Goal: Task Accomplishment & Management: Manage account settings

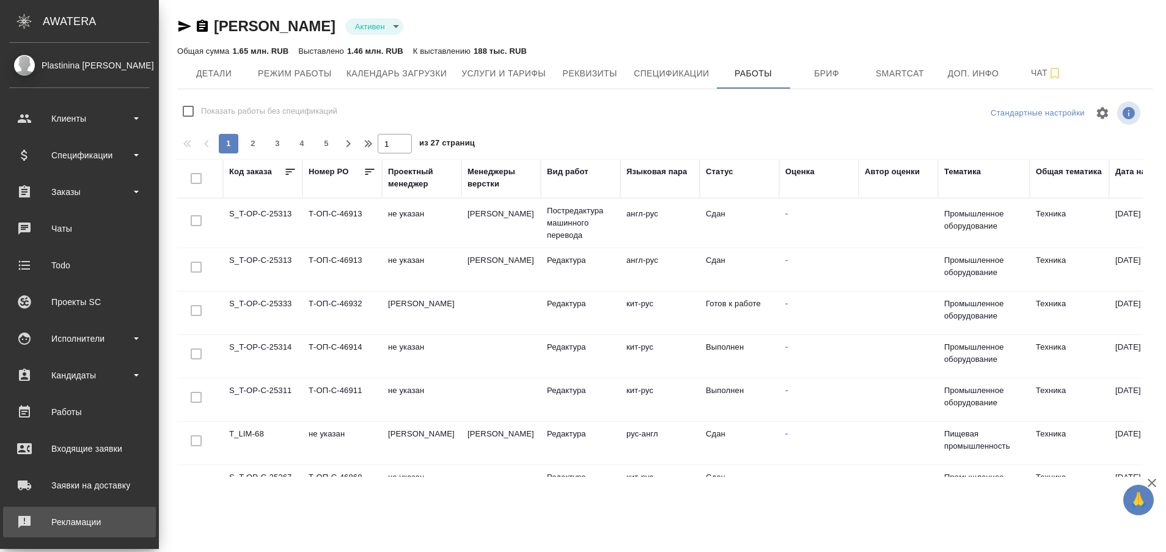
click at [29, 511] on link "Рекламации" at bounding box center [79, 522] width 153 height 31
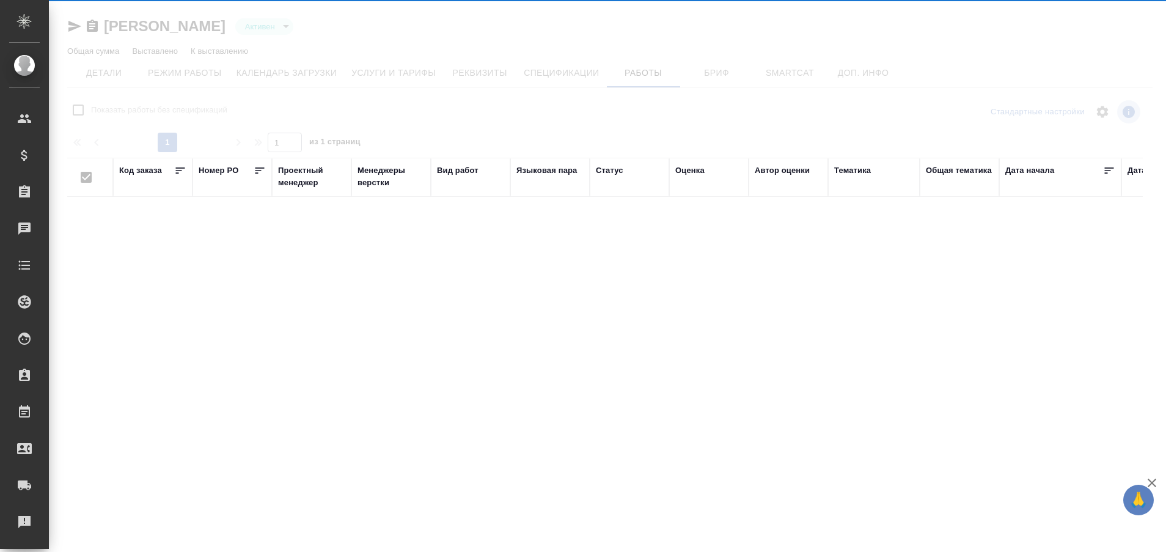
type input "active"
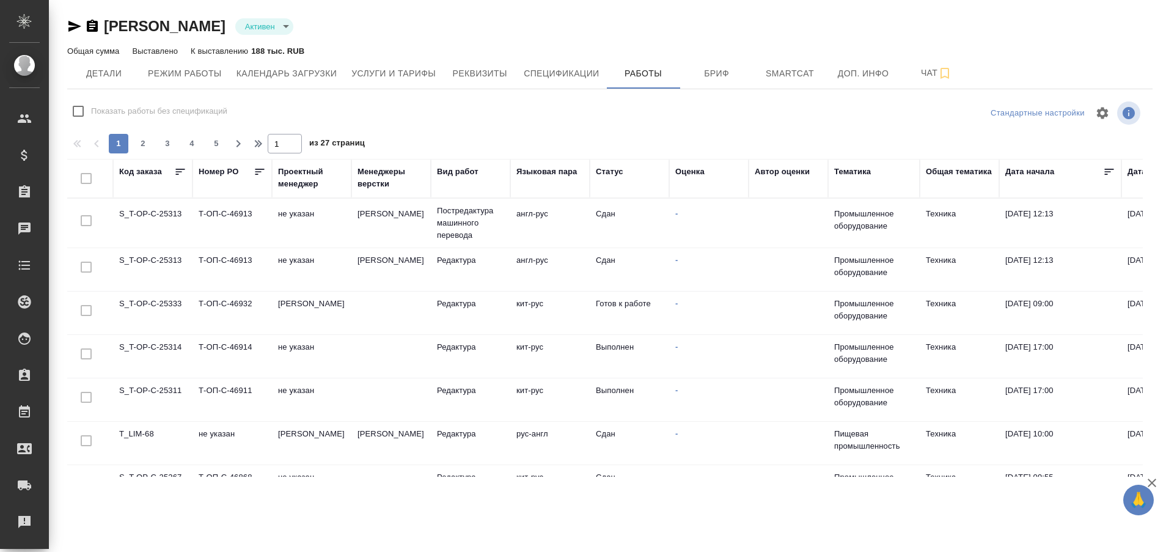
checkbox input "false"
drag, startPoint x: 279, startPoint y: 460, endPoint x: 480, endPoint y: 473, distance: 200.9
click at [480, 473] on div "Код заказа Номер PO Проектный менеджер Менеджеры верстки Вид работ Языковая пар…" at bounding box center [605, 318] width 1076 height 318
click at [163, 308] on td "S_T-OP-C-25333" at bounding box center [152, 313] width 79 height 43
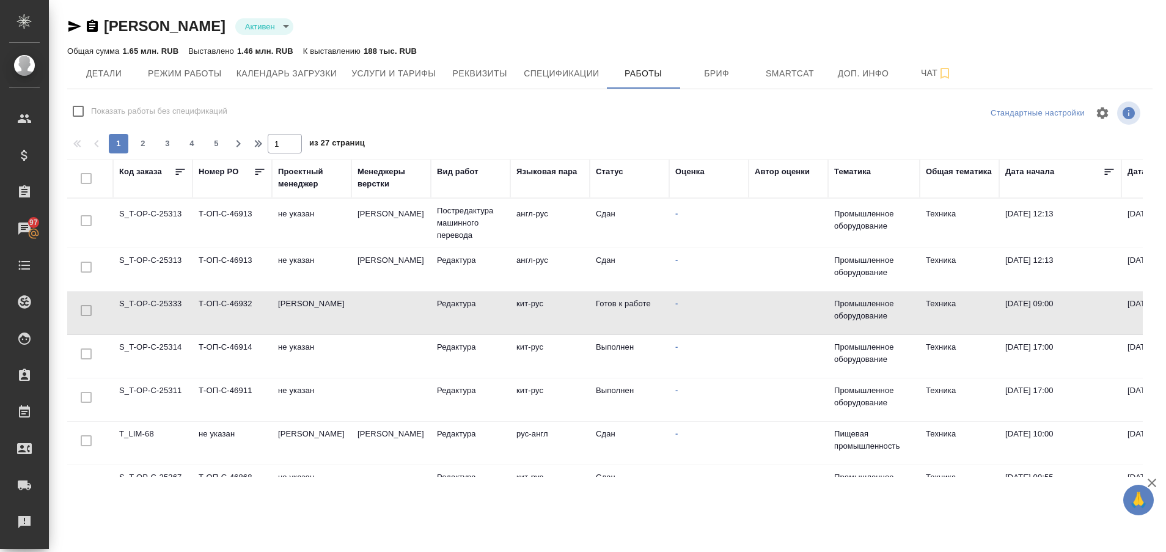
click at [163, 308] on td "S_T-OP-C-25333" at bounding box center [152, 313] width 79 height 43
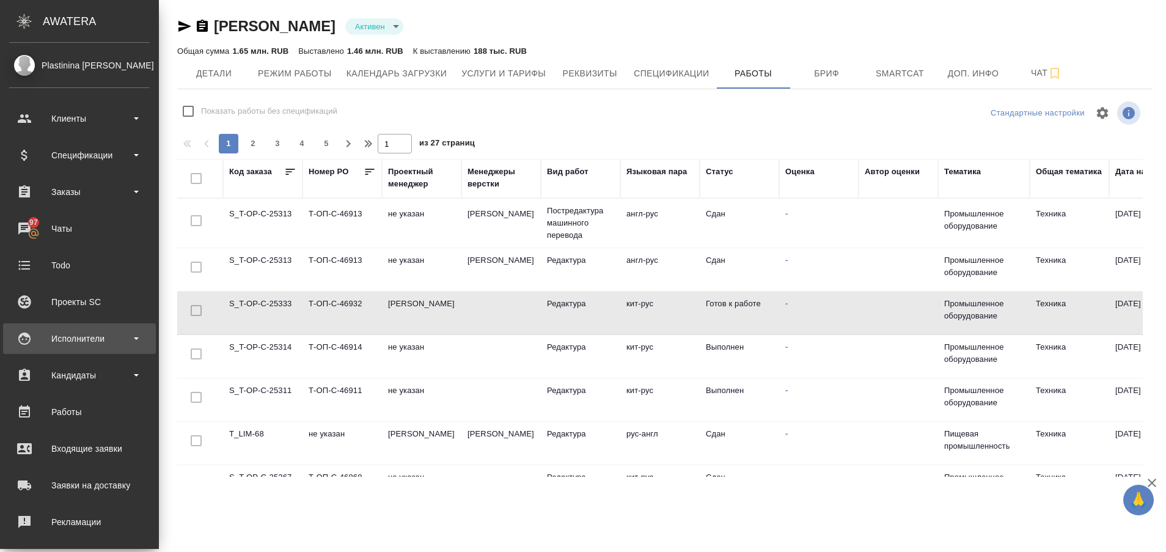
click at [68, 341] on div "Исполнители" at bounding box center [79, 339] width 141 height 18
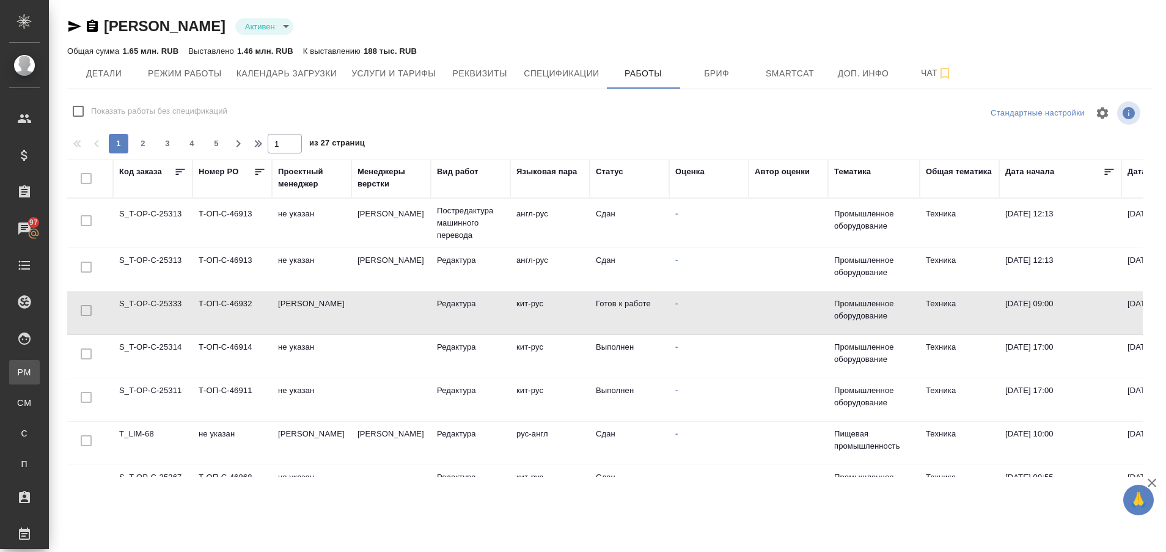
click at [49, 364] on li "PM Для PM/[GEOGRAPHIC_DATA]" at bounding box center [24, 372] width 49 height 24
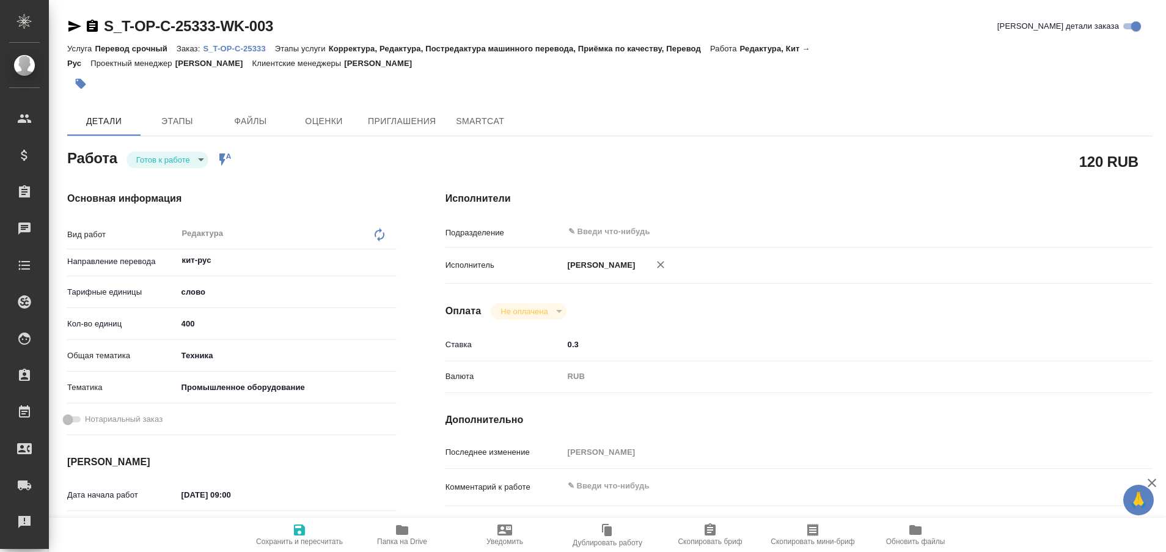
type textarea "x"
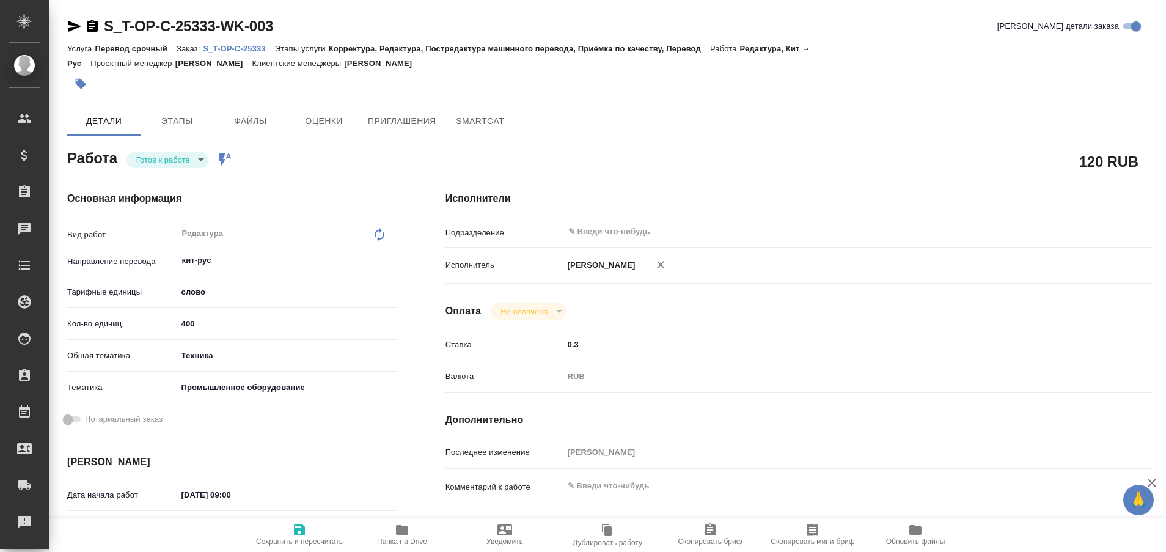
type textarea "x"
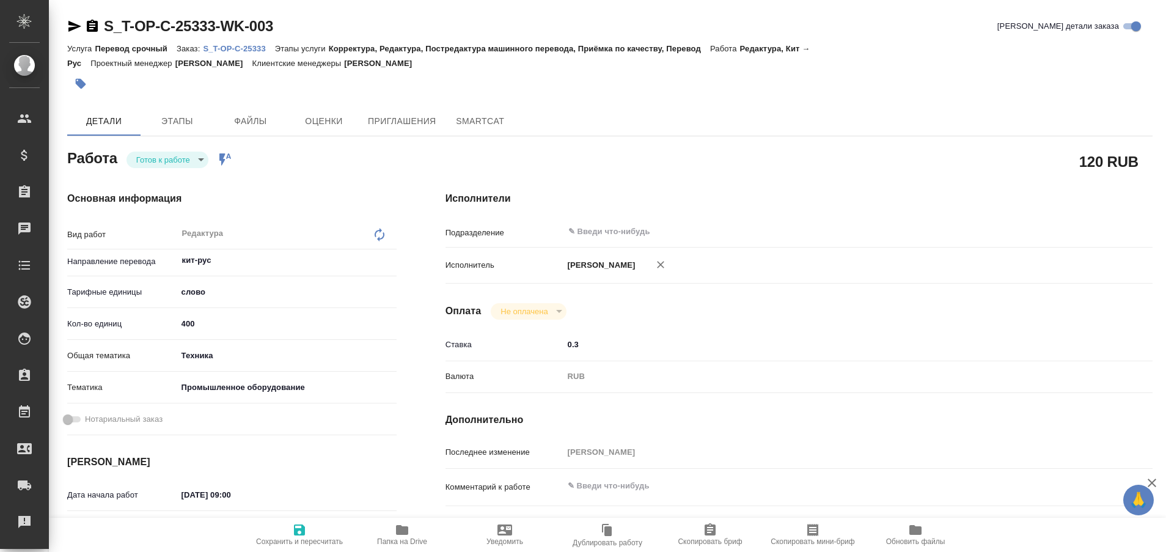
type textarea "x"
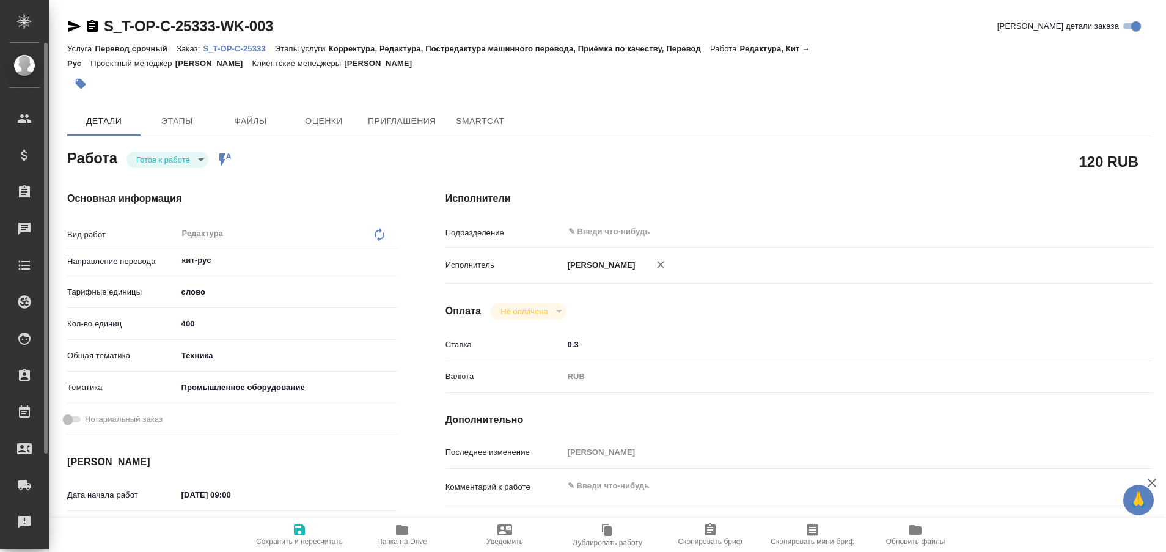
type textarea "x"
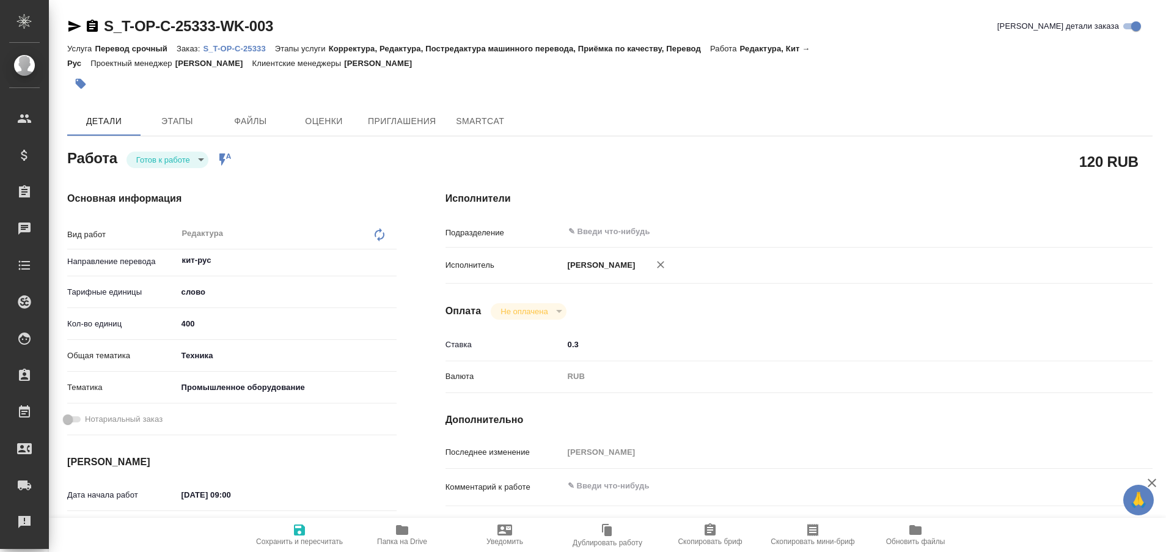
type textarea "x"
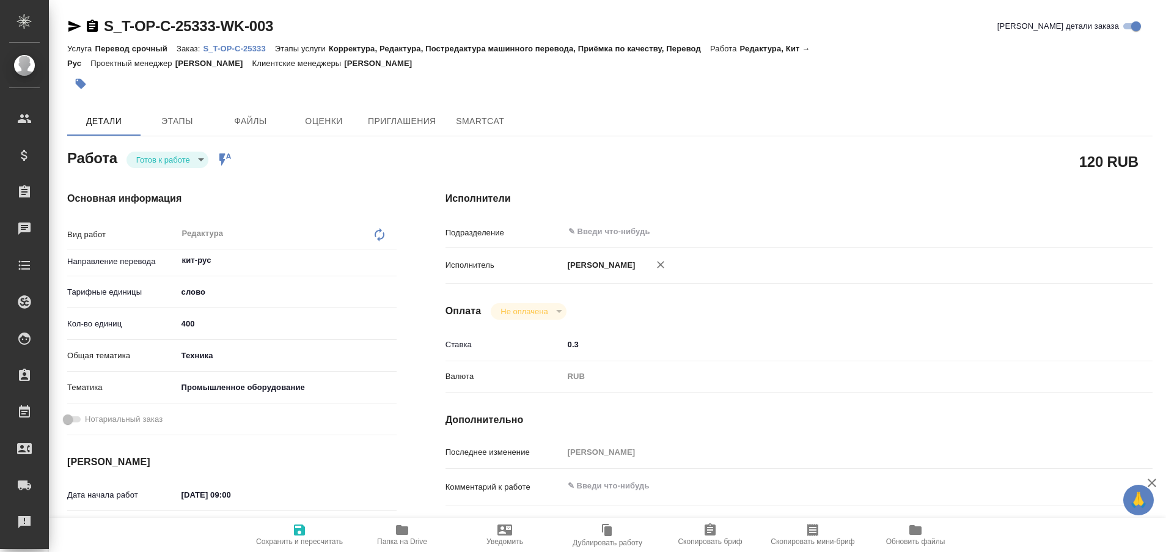
type textarea "x"
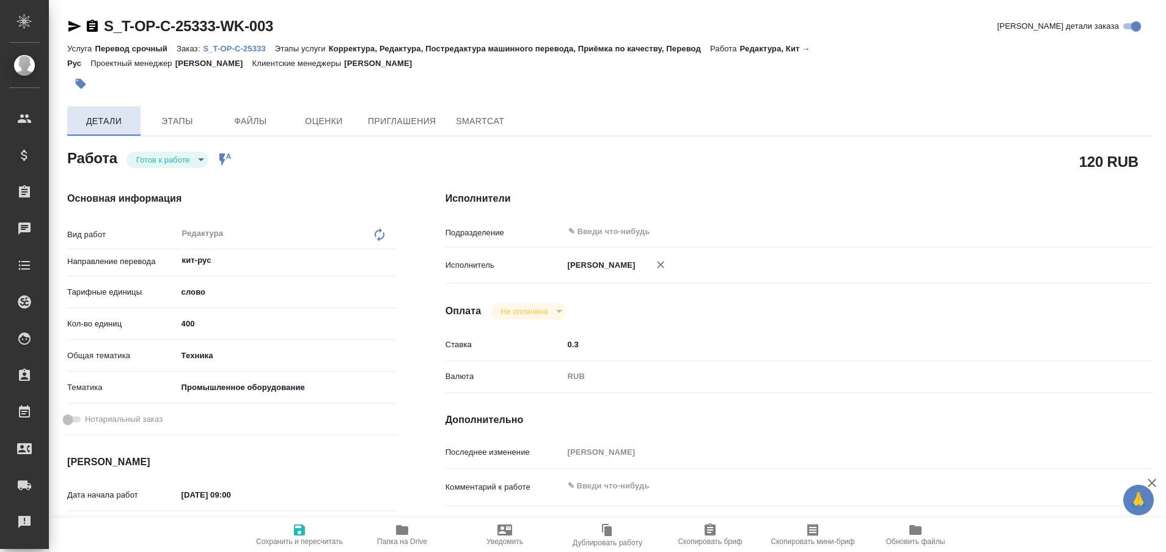
type textarea "x"
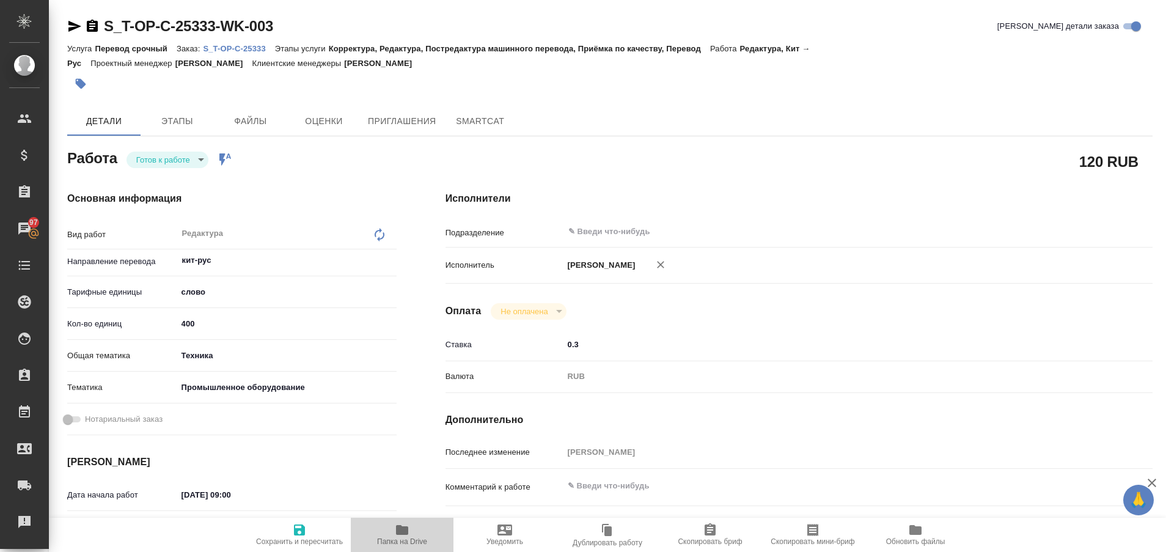
click at [405, 529] on icon "button" at bounding box center [402, 530] width 12 height 10
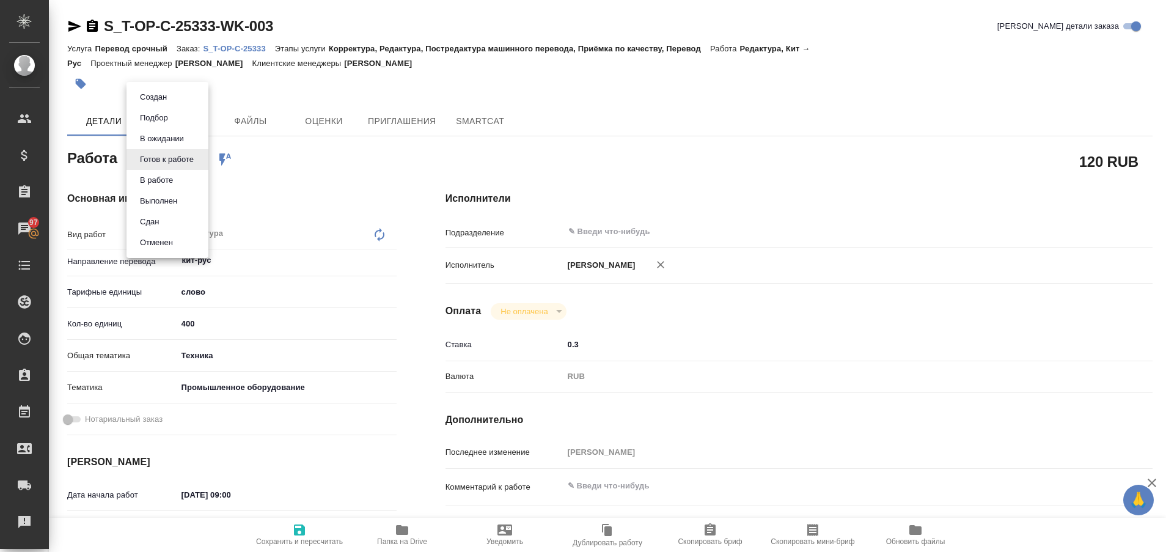
click at [198, 158] on body "🙏 .cls-1 fill:#fff; AWATERA Plastinina Anastasia Клиенты Спецификации Заказы 97…" at bounding box center [583, 276] width 1166 height 552
click at [164, 197] on button "Выполнен" at bounding box center [158, 200] width 45 height 13
type textarea "x"
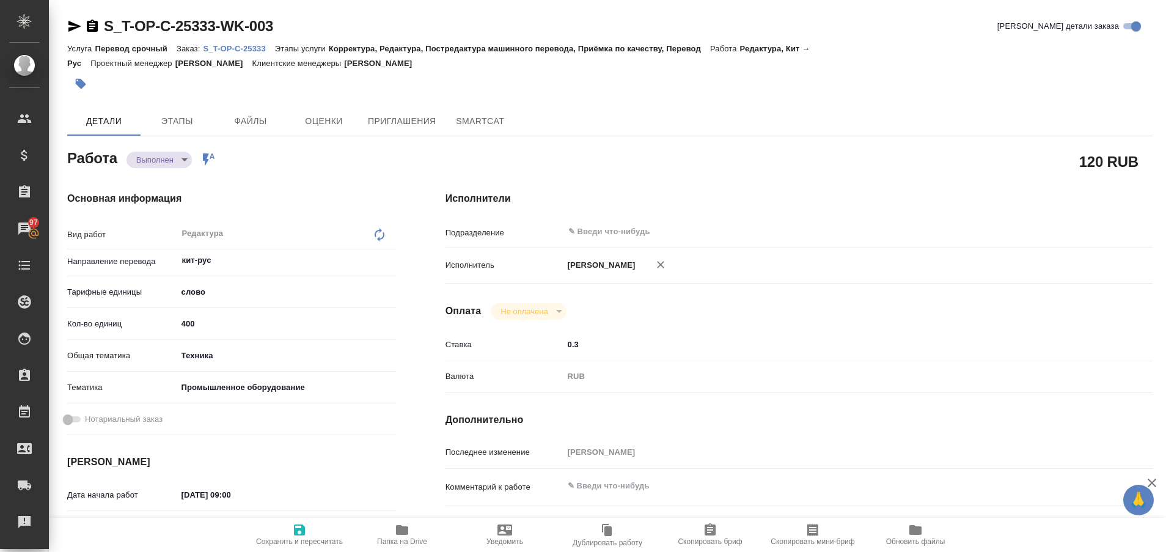
type textarea "x"
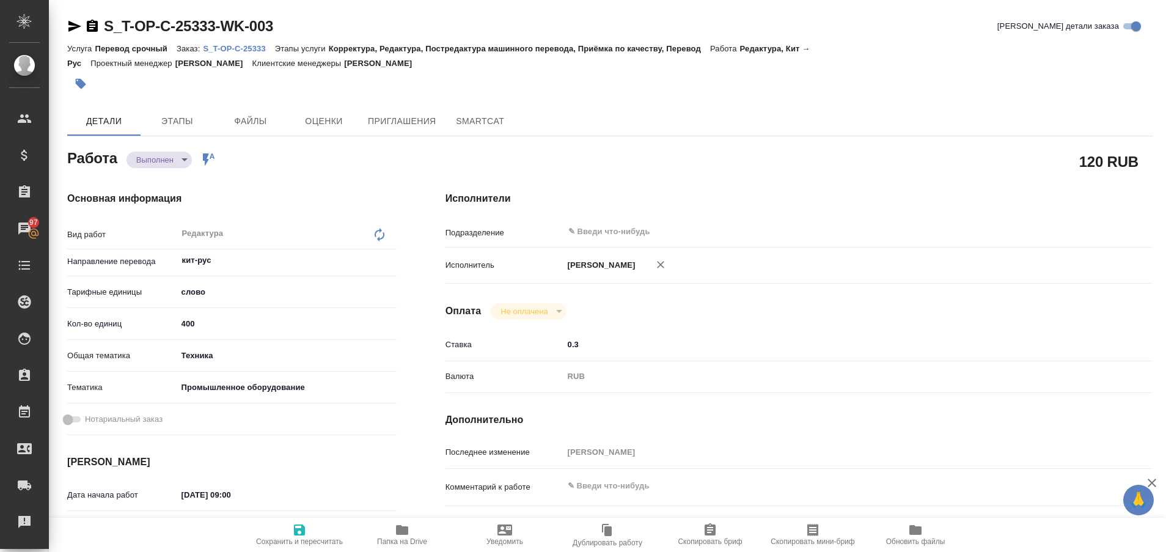
type textarea "x"
click at [68, 24] on icon "button" at bounding box center [74, 26] width 15 height 15
click at [247, 46] on p "S_T-OP-C-25333" at bounding box center [239, 48] width 72 height 9
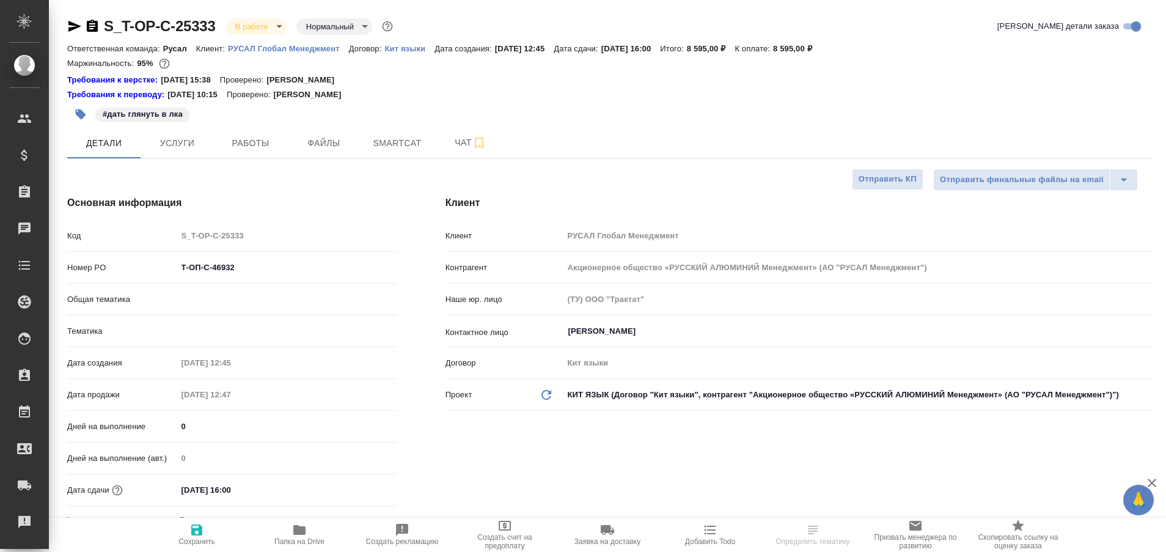
select select "RU"
type input "[PERSON_NAME]"
type input "Русал"
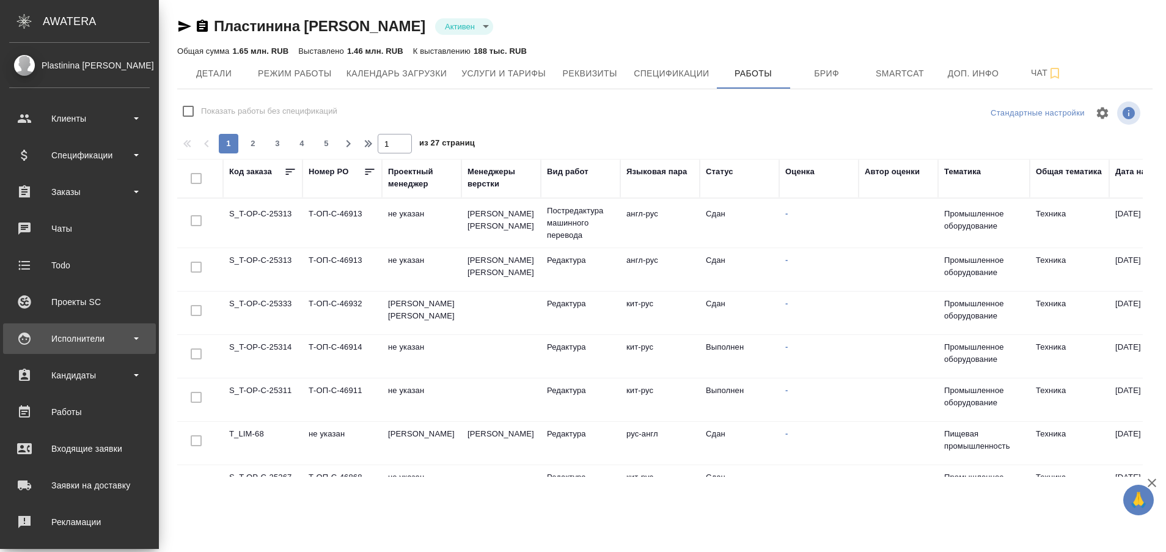
click at [75, 345] on div "Исполнители" at bounding box center [79, 339] width 141 height 18
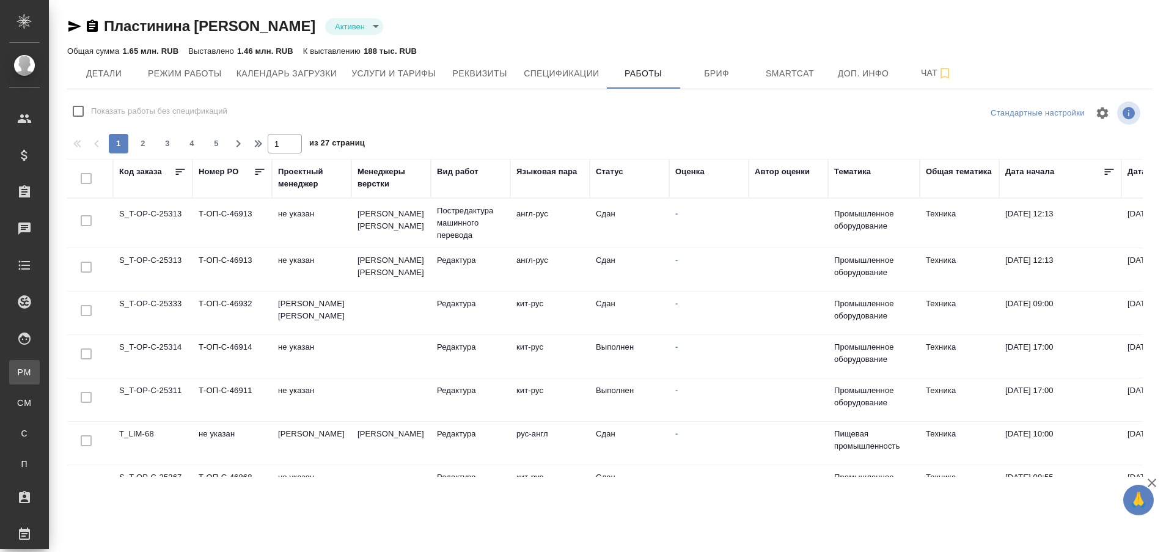
click at [18, 368] on div "Для PM/LQA" at bounding box center [9, 372] width 18 height 12
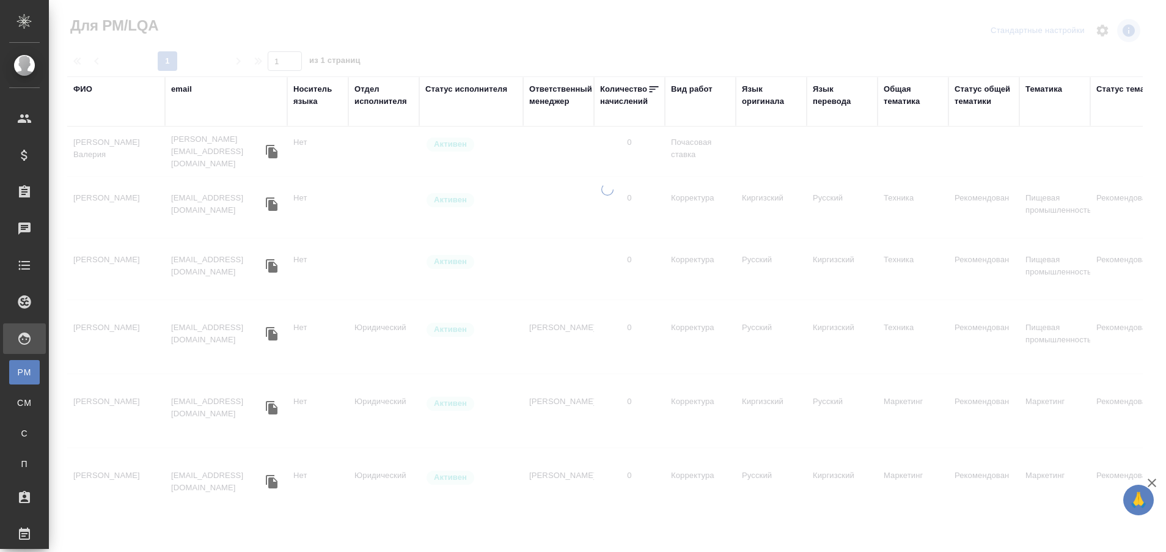
click at [78, 87] on div "ФИО" at bounding box center [82, 89] width 19 height 12
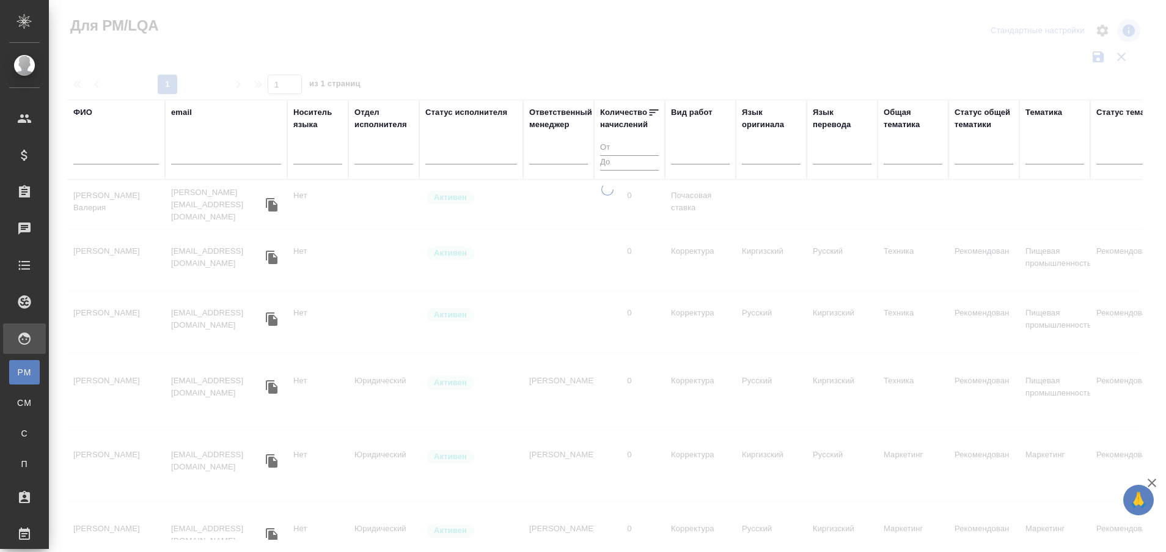
click at [101, 163] on input "text" at bounding box center [116, 156] width 86 height 15
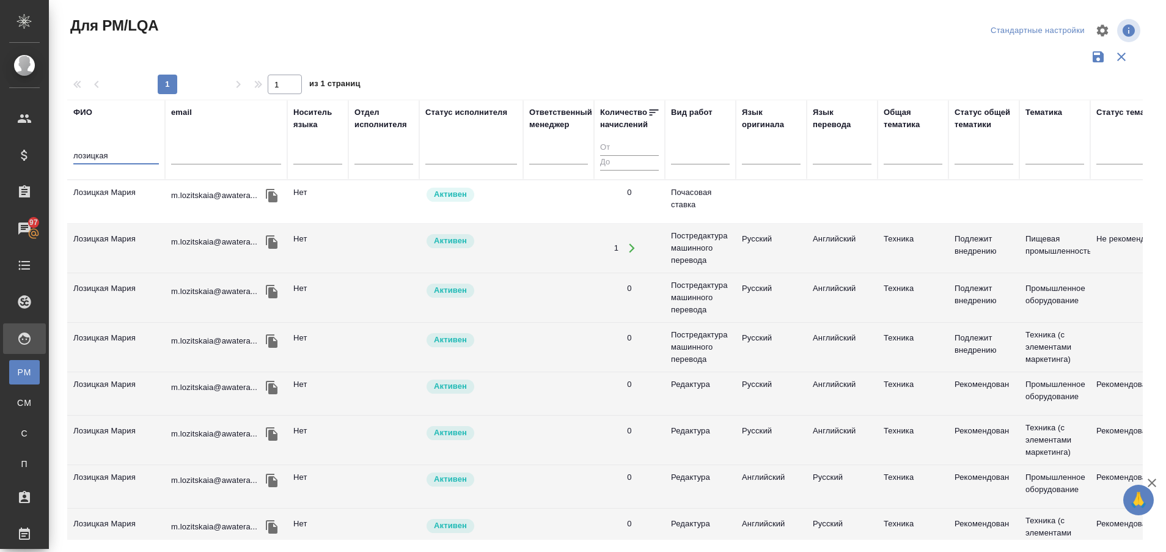
type input "лозицкая"
click at [89, 196] on td "Лозицкая Мария" at bounding box center [116, 201] width 98 height 43
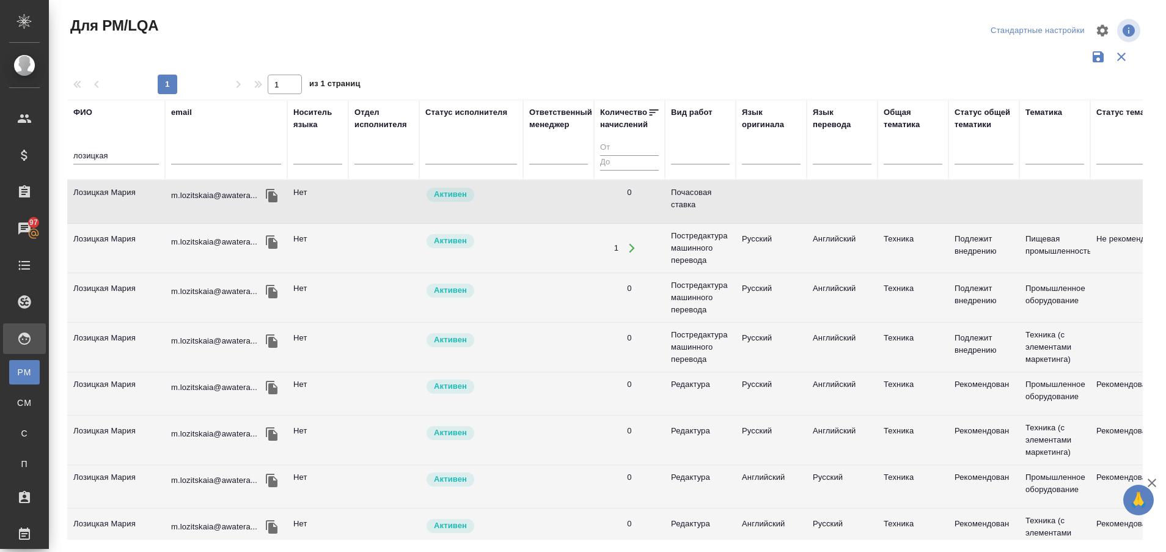
click at [89, 196] on td "Лозицкая Мария" at bounding box center [116, 201] width 98 height 43
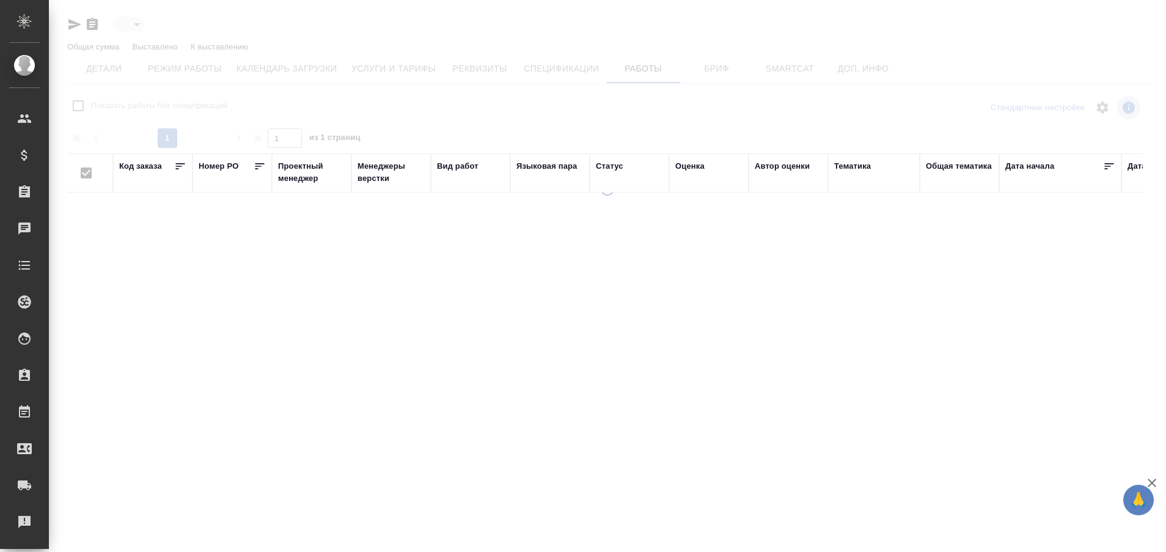
type input "active"
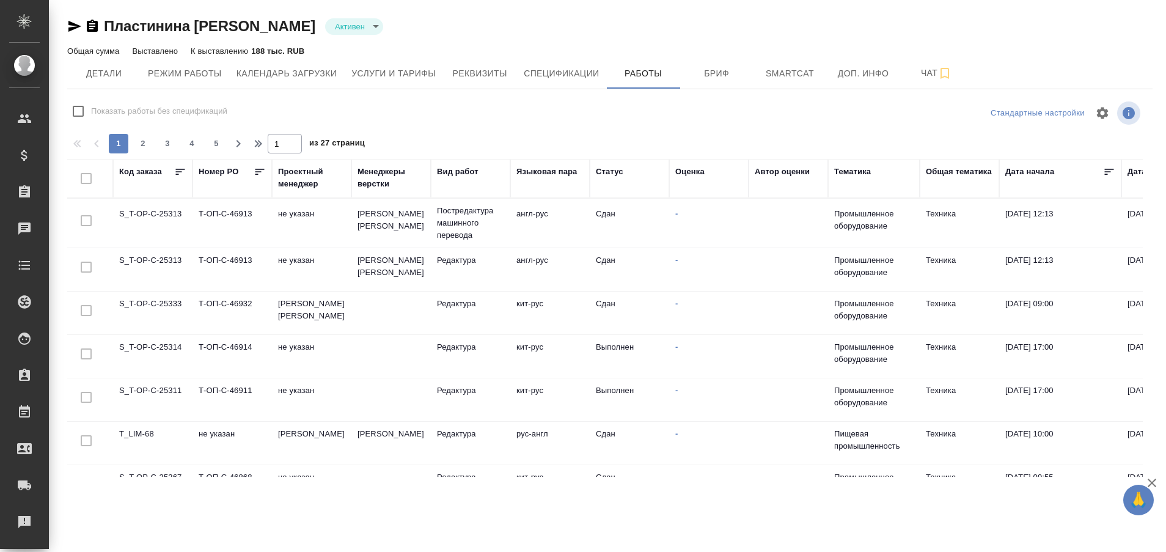
checkbox input "false"
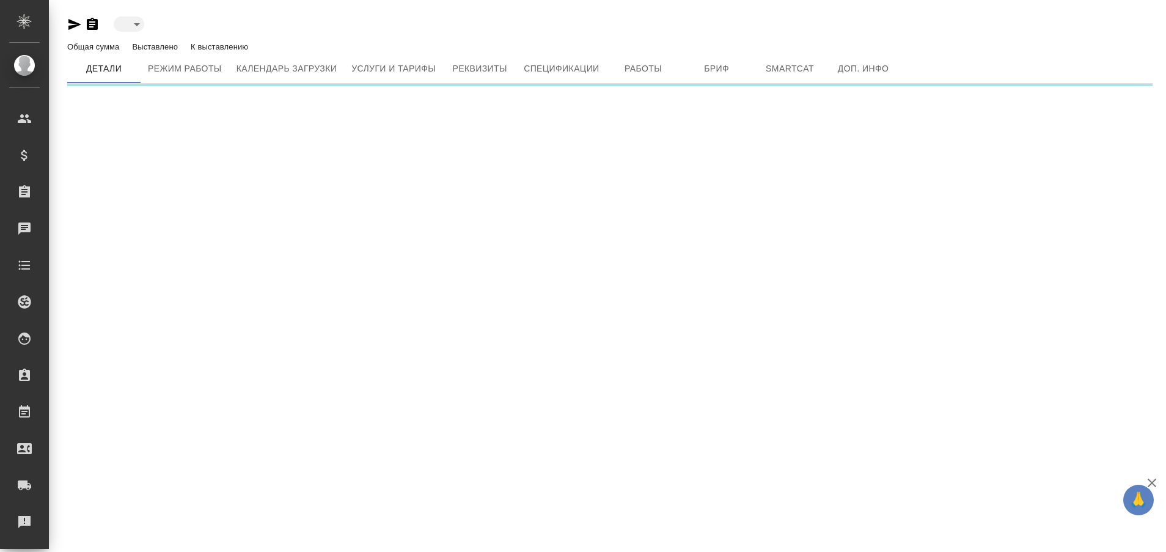
type input "active"
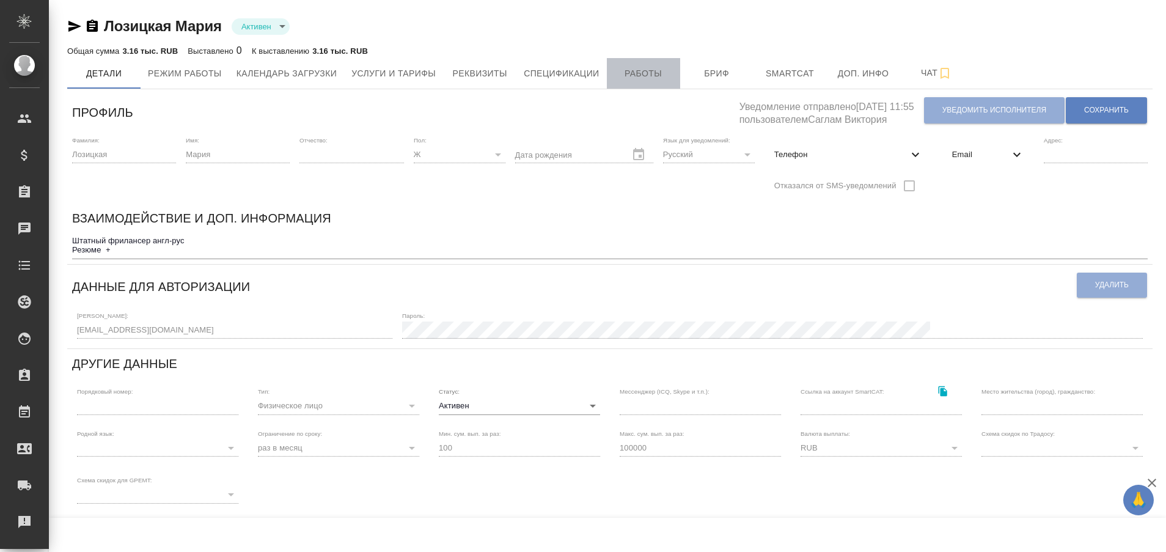
click at [637, 71] on span "Работы" at bounding box center [643, 73] width 59 height 15
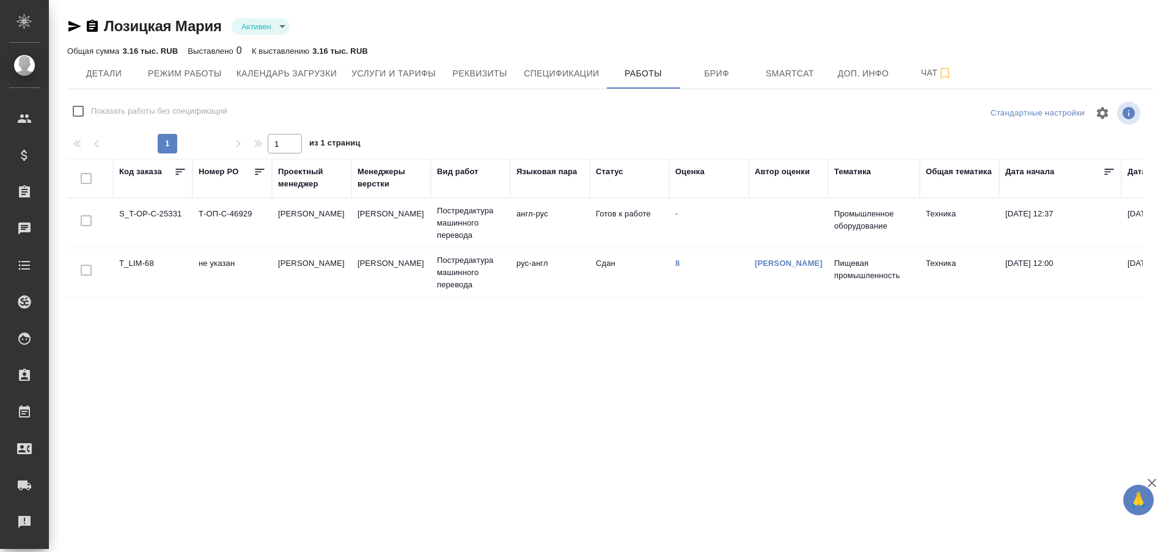
checkbox input "false"
click at [146, 218] on td "S_T-OP-C-25331" at bounding box center [152, 223] width 79 height 43
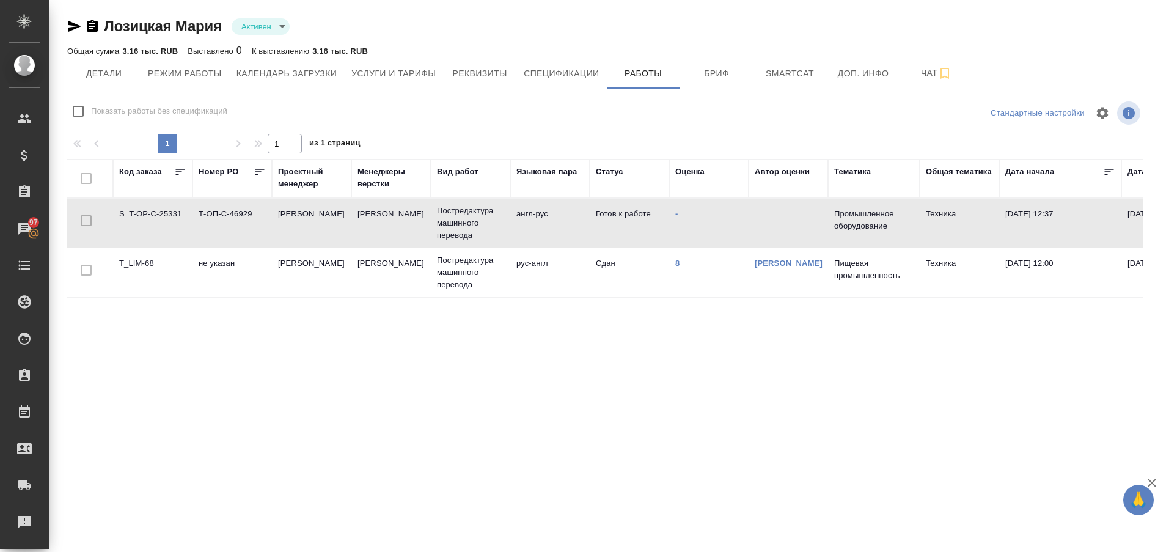
click at [146, 218] on td "S_T-OP-C-25331" at bounding box center [152, 223] width 79 height 43
click at [24, 521] on div "Рекламации" at bounding box center [9, 522] width 31 height 18
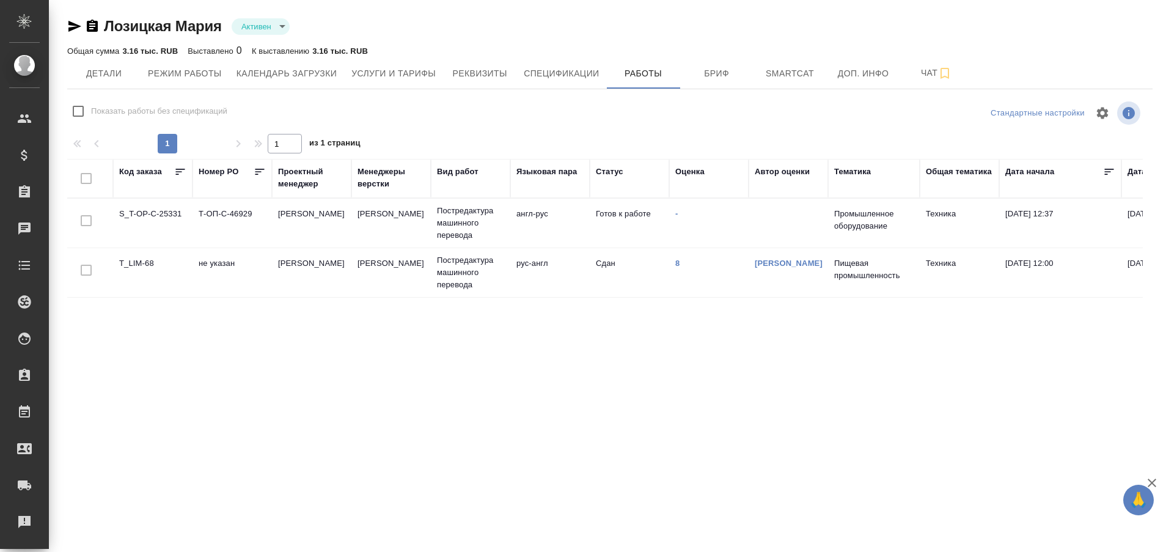
type input "active"
checkbox input "false"
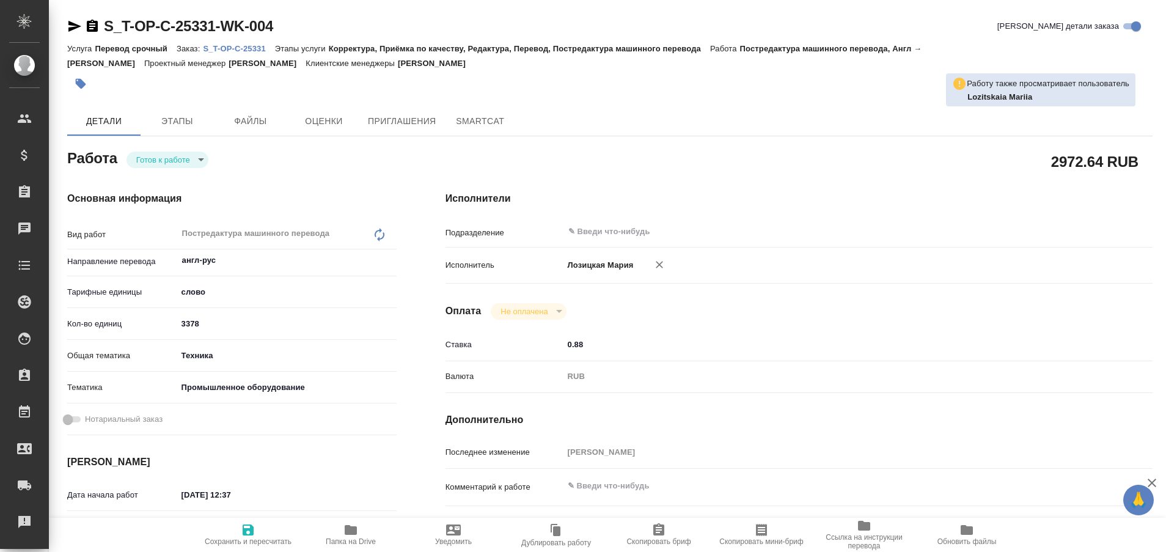
type textarea "x"
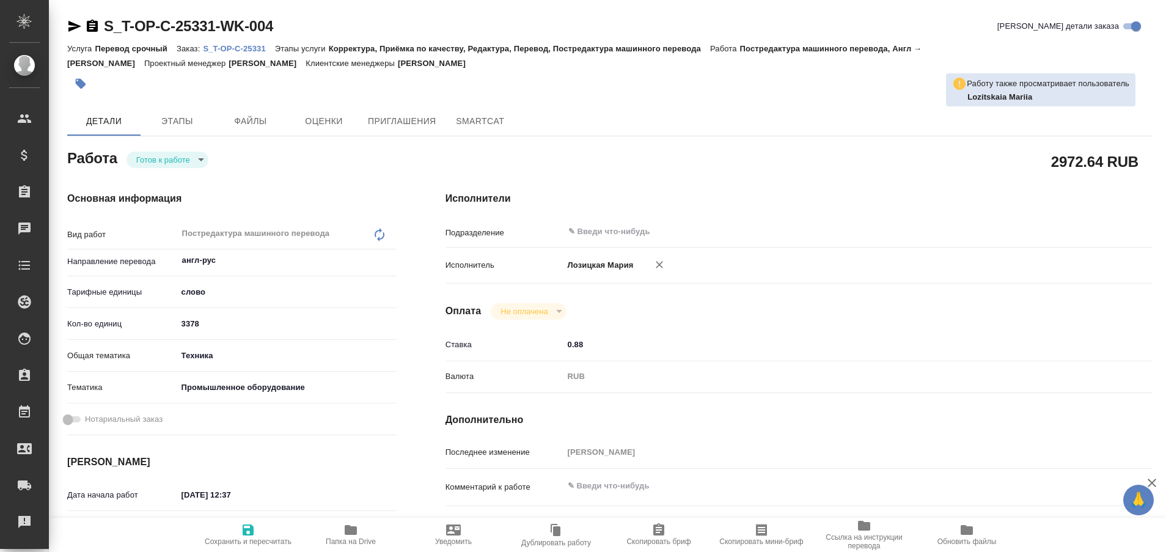
type textarea "x"
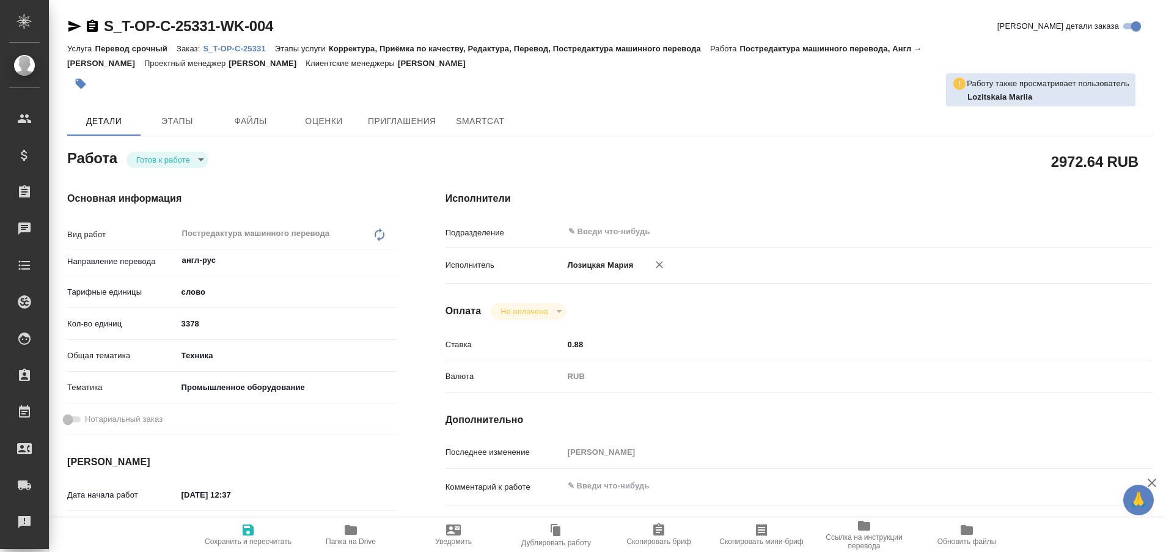
type textarea "x"
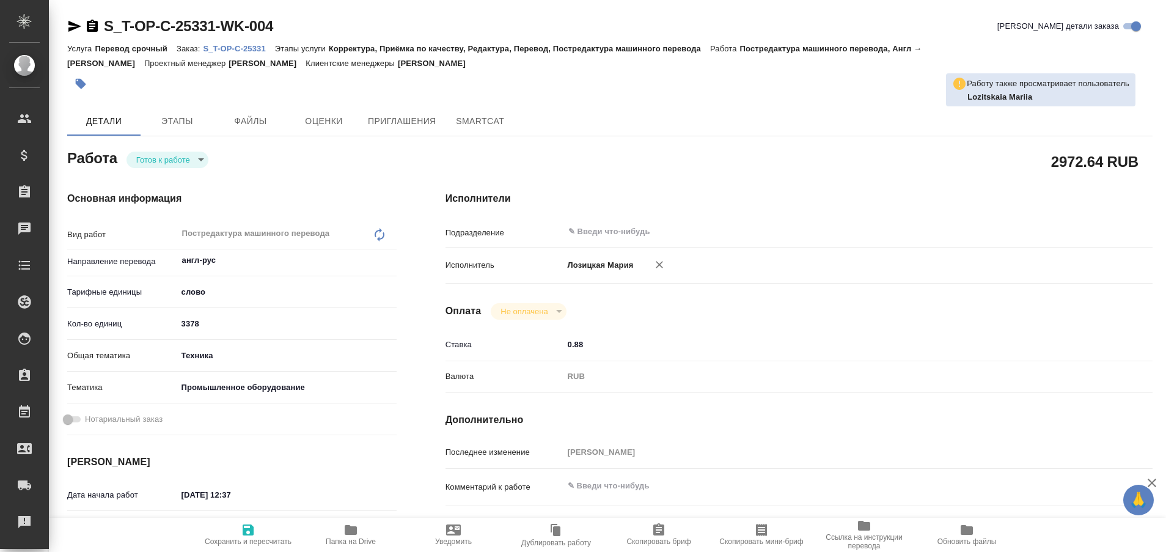
type textarea "x"
